Goal: Find specific page/section: Find specific page/section

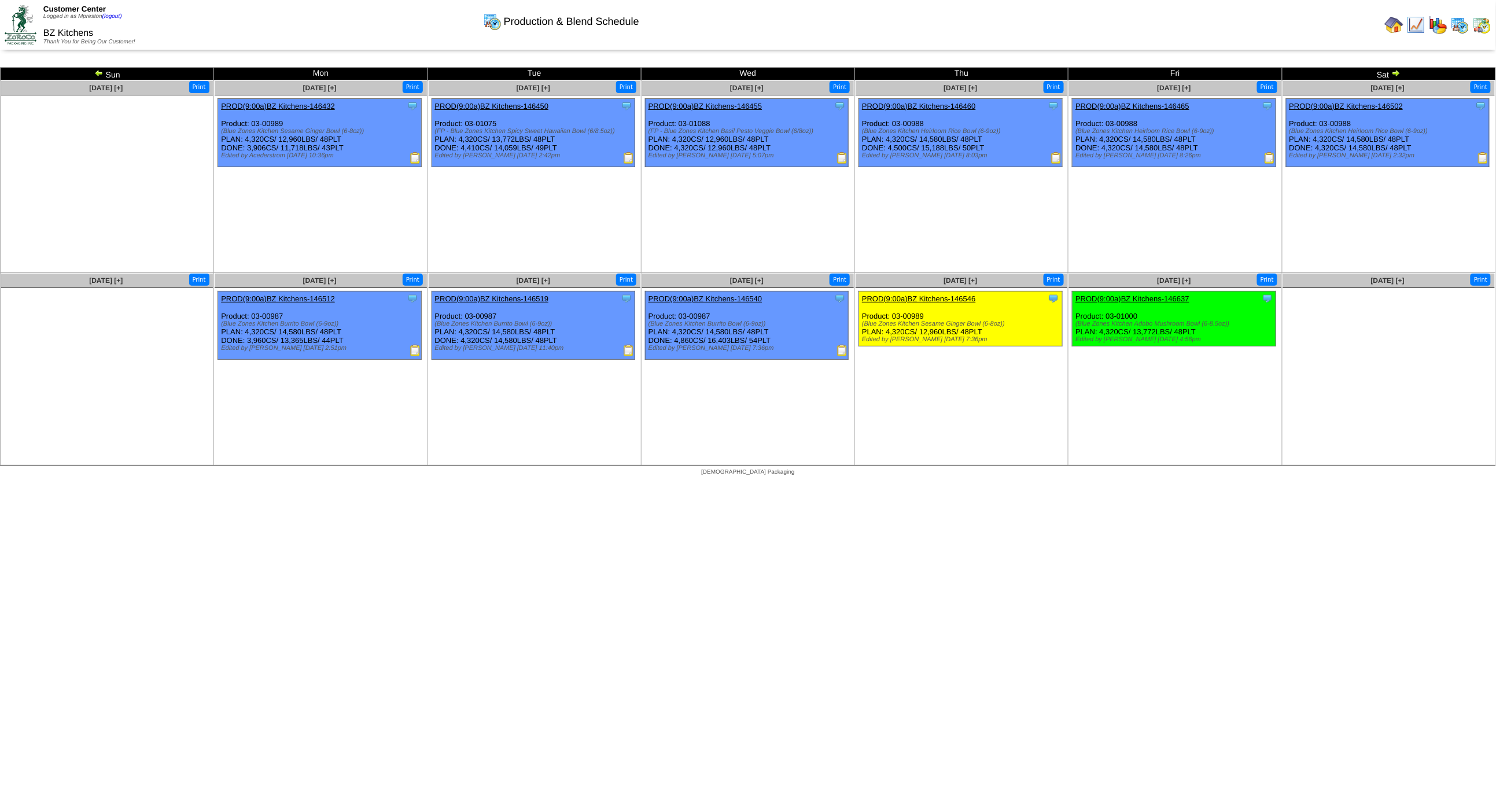
click at [1483, 23] on img at bounding box center [1482, 25] width 19 height 19
